Goal: Task Accomplishment & Management: Complete application form

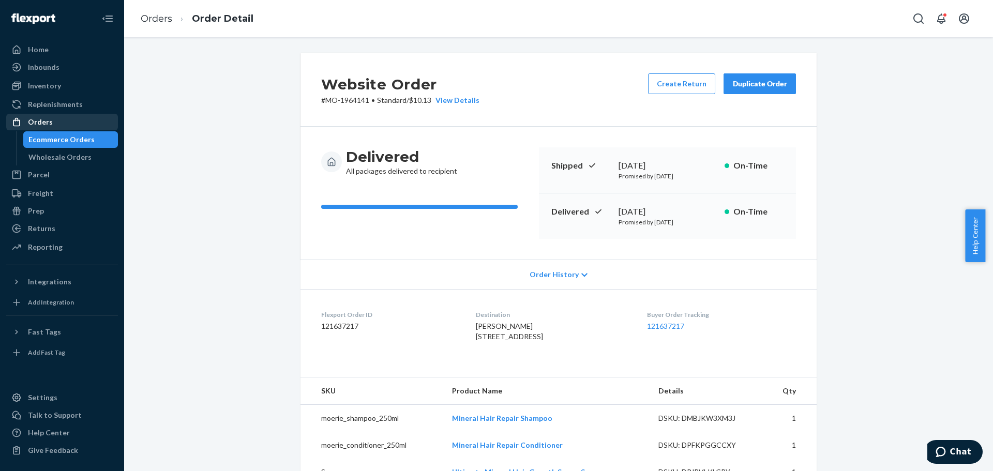
click at [54, 119] on div "Orders" at bounding box center [62, 122] width 110 height 14
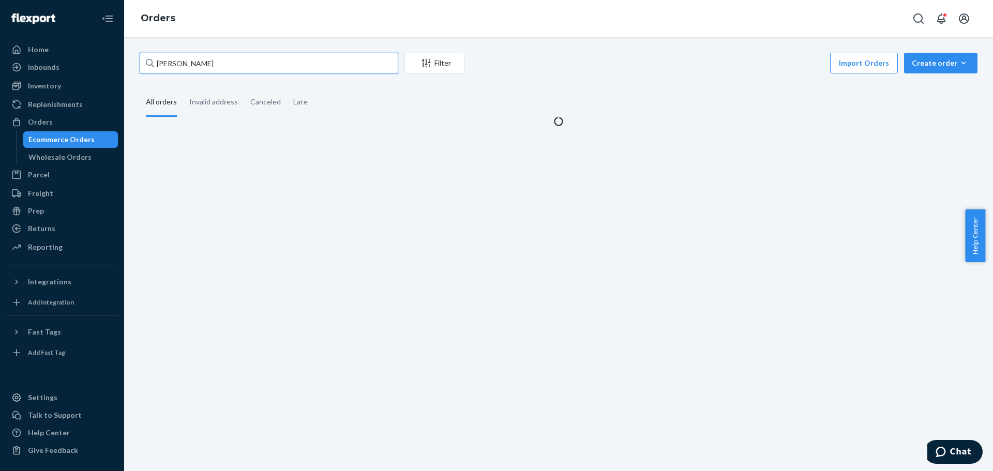
click at [174, 62] on input "[PERSON_NAME]" at bounding box center [269, 63] width 259 height 21
paste input "3061368"
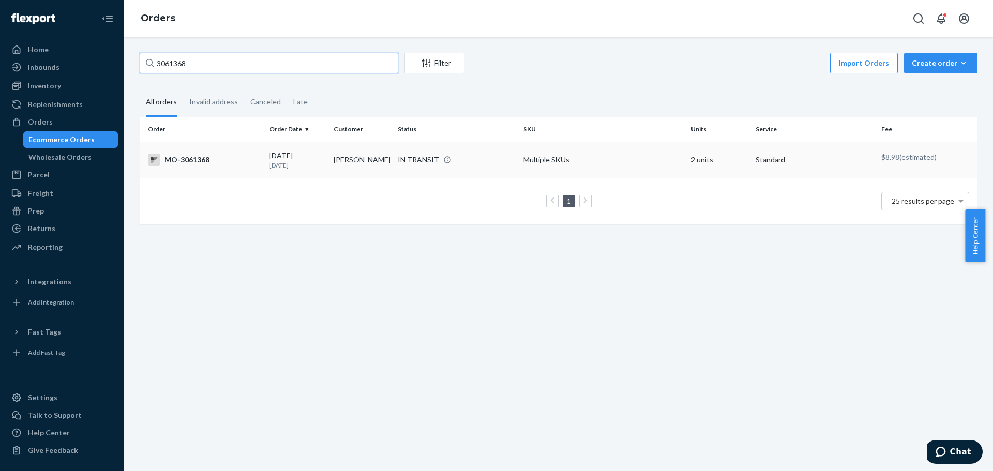
type input "3061368"
click at [212, 161] on div "MO-3061368" at bounding box center [204, 160] width 113 height 12
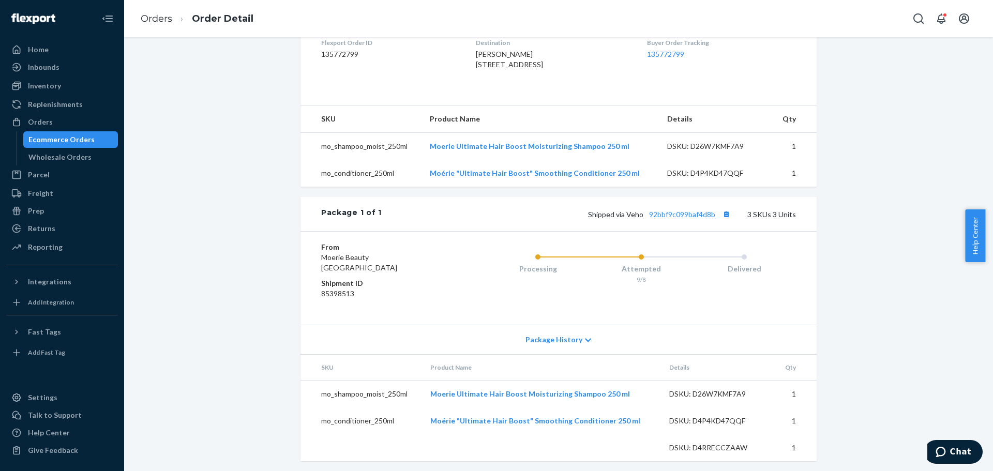
scroll to position [310, 0]
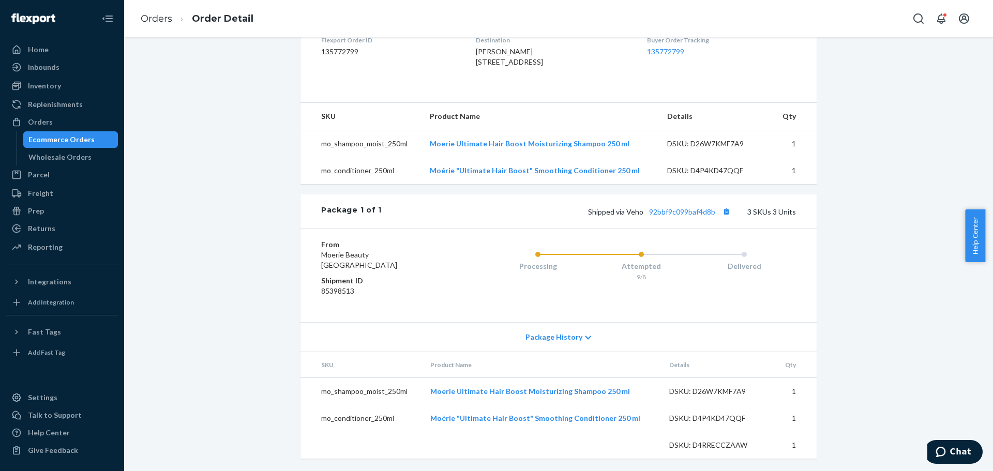
drag, startPoint x: 464, startPoint y: 49, endPoint x: 543, endPoint y: 59, distance: 79.2
click at [543, 59] on div "[PERSON_NAME] [STREET_ADDRESS]" at bounding box center [553, 57] width 154 height 21
copy span "[STREET_ADDRESS]"
click at [674, 216] on link "92bbf9c099baf4d8b" at bounding box center [682, 211] width 66 height 9
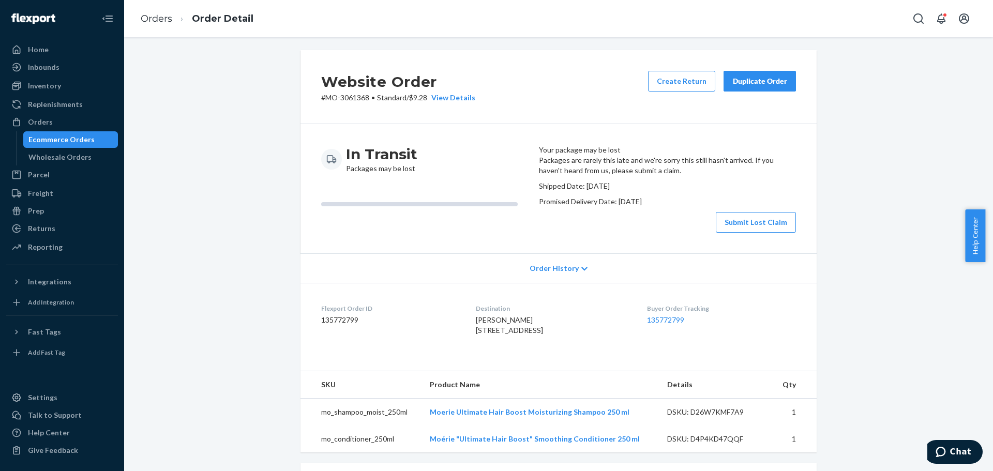
scroll to position [0, 0]
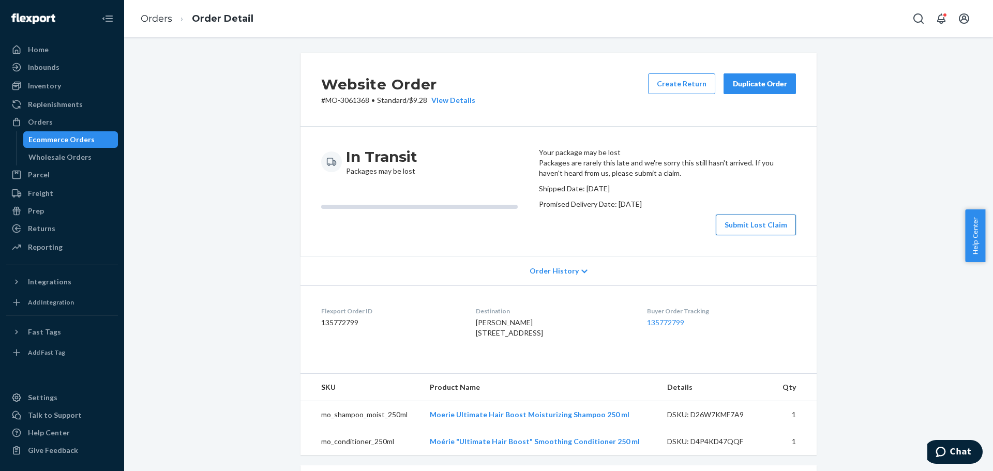
click at [728, 235] on button "Submit Lost Claim" at bounding box center [756, 225] width 80 height 21
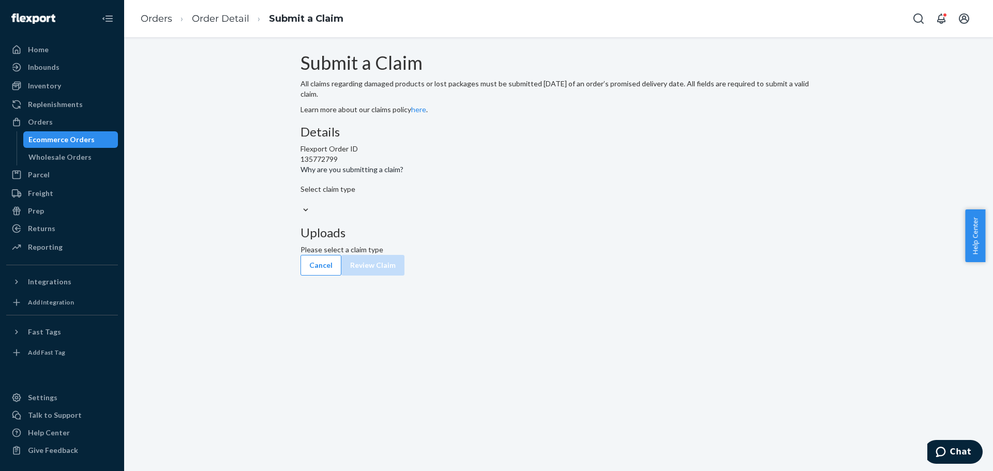
click at [473, 205] on div "Select claim type" at bounding box center [559, 194] width 516 height 21
click at [302, 205] on input "Why are you submitting a claim? Select claim type" at bounding box center [301, 199] width 1 height 10
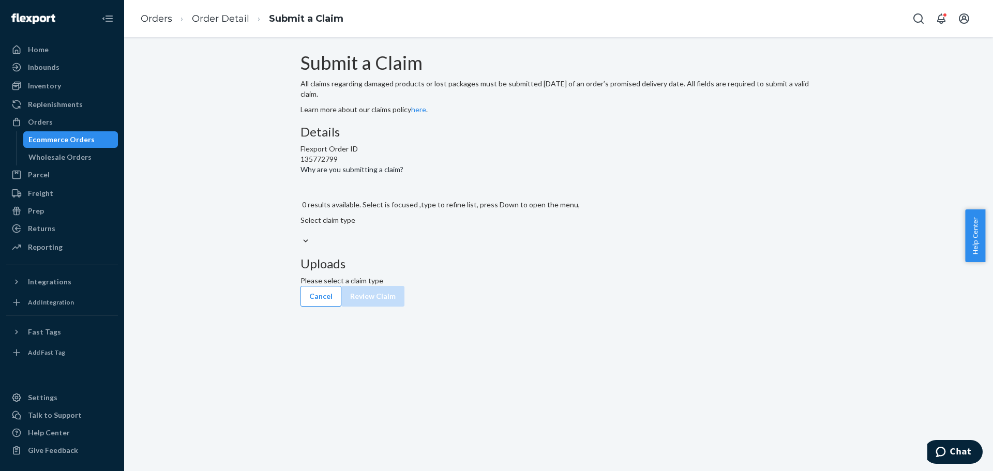
click at [473, 236] on div "Select claim type" at bounding box center [559, 225] width 516 height 21
click at [302, 236] on input "Why are you submitting a claim? 0 results available. Select is focused ,type to…" at bounding box center [301, 231] width 1 height 10
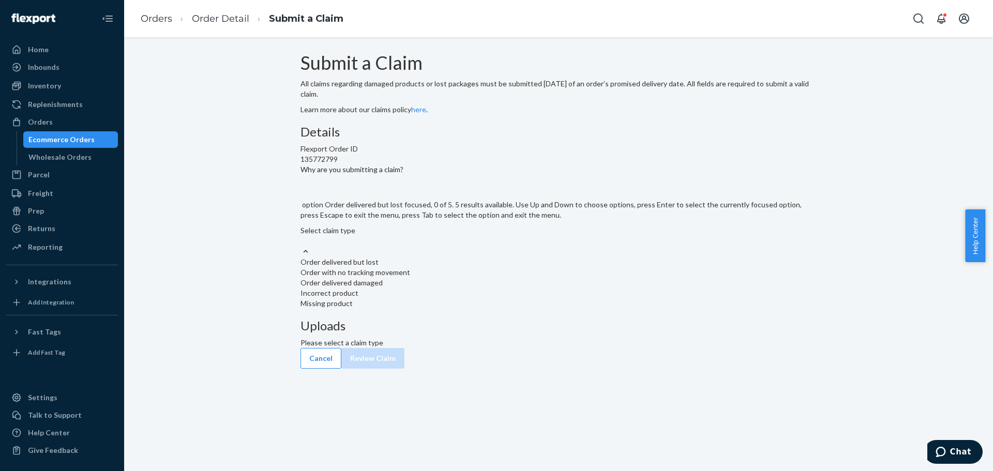
click at [473, 246] on div "Select claim type" at bounding box center [559, 236] width 516 height 21
click at [302, 246] on input "Why are you submitting a claim? option Order delivered but lost focused, 0 of 5…" at bounding box center [301, 241] width 1 height 10
click at [433, 267] on div "Order delivered but lost" at bounding box center [559, 262] width 516 height 10
click at [302, 246] on input "Why are you submitting a claim? option Order delivered but lost focused, 0 of 5…" at bounding box center [301, 241] width 1 height 10
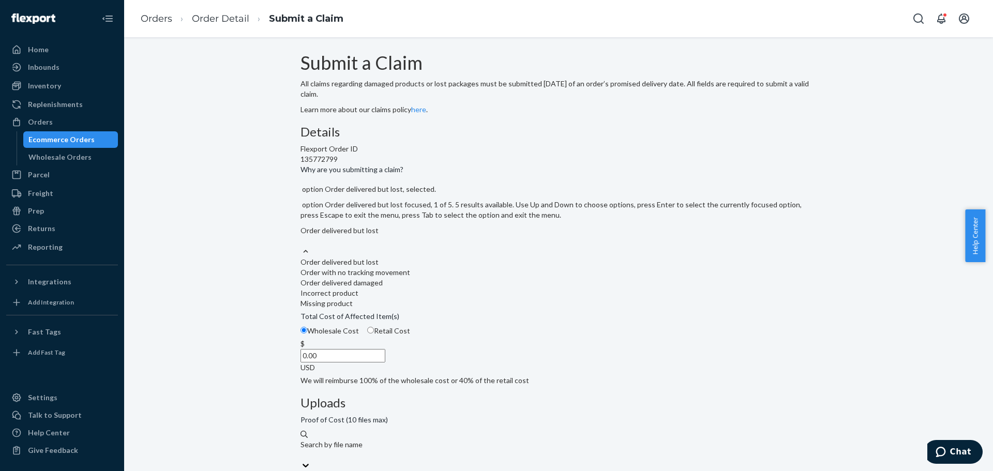
click at [416, 236] on div "Order delivered but lost" at bounding box center [559, 231] width 516 height 10
click at [302, 246] on input "Why are you submitting a claim? option Order delivered but lost, selected. opti…" at bounding box center [301, 241] width 1 height 10
click at [396, 278] on div "Order with no tracking movement" at bounding box center [559, 272] width 516 height 10
click at [302, 246] on input "Why are you submitting a claim? option Order delivered but lost, selected. opti…" at bounding box center [301, 241] width 1 height 10
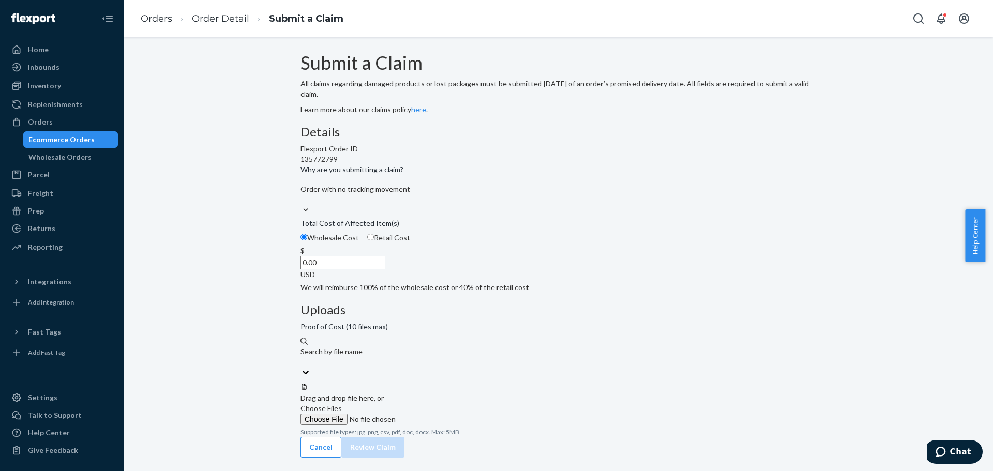
drag, startPoint x: 457, startPoint y: 322, endPoint x: 492, endPoint y: 324, distance: 35.2
click at [492, 280] on div "$ 0.00 USD" at bounding box center [559, 263] width 516 height 34
type input "28.00"
click at [342, 404] on span "Choose Files" at bounding box center [321, 408] width 41 height 9
click at [441, 414] on input "Choose Files" at bounding box center [371, 419] width 141 height 11
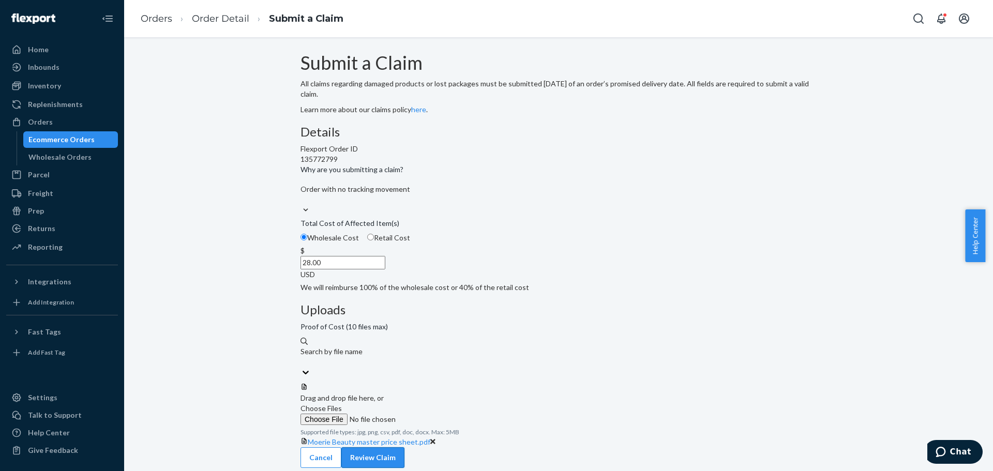
click at [404, 447] on button "Review Claim" at bounding box center [372, 457] width 63 height 21
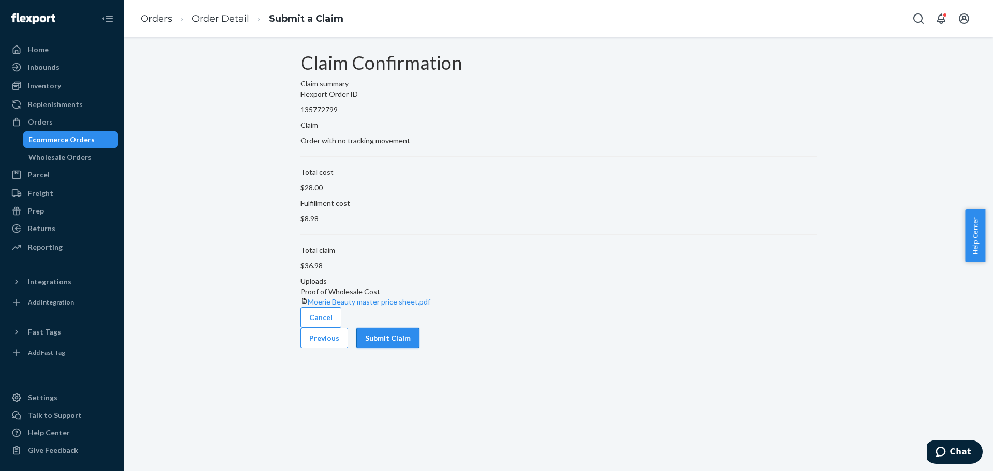
click at [419, 349] on button "Submit Claim" at bounding box center [387, 338] width 63 height 21
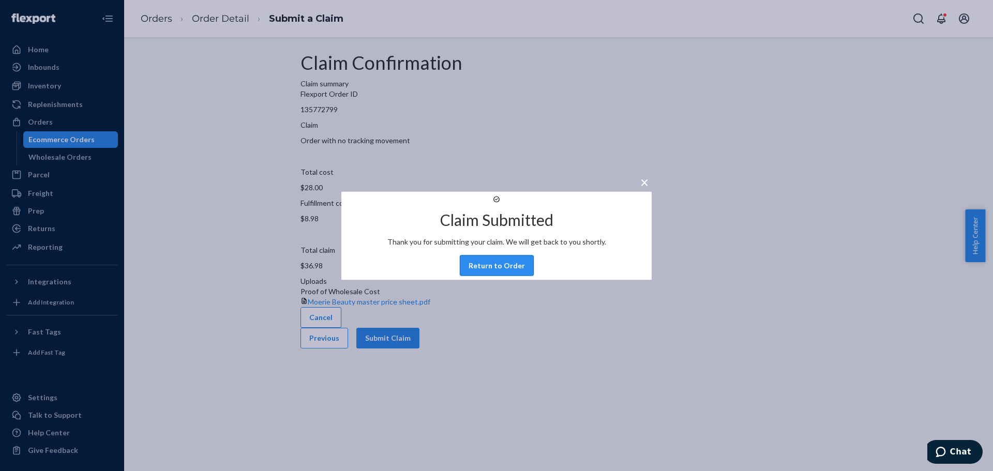
click at [489, 276] on button "Return to Order" at bounding box center [497, 265] width 74 height 21
